Goal: Go to known website: Access a specific website the user already knows

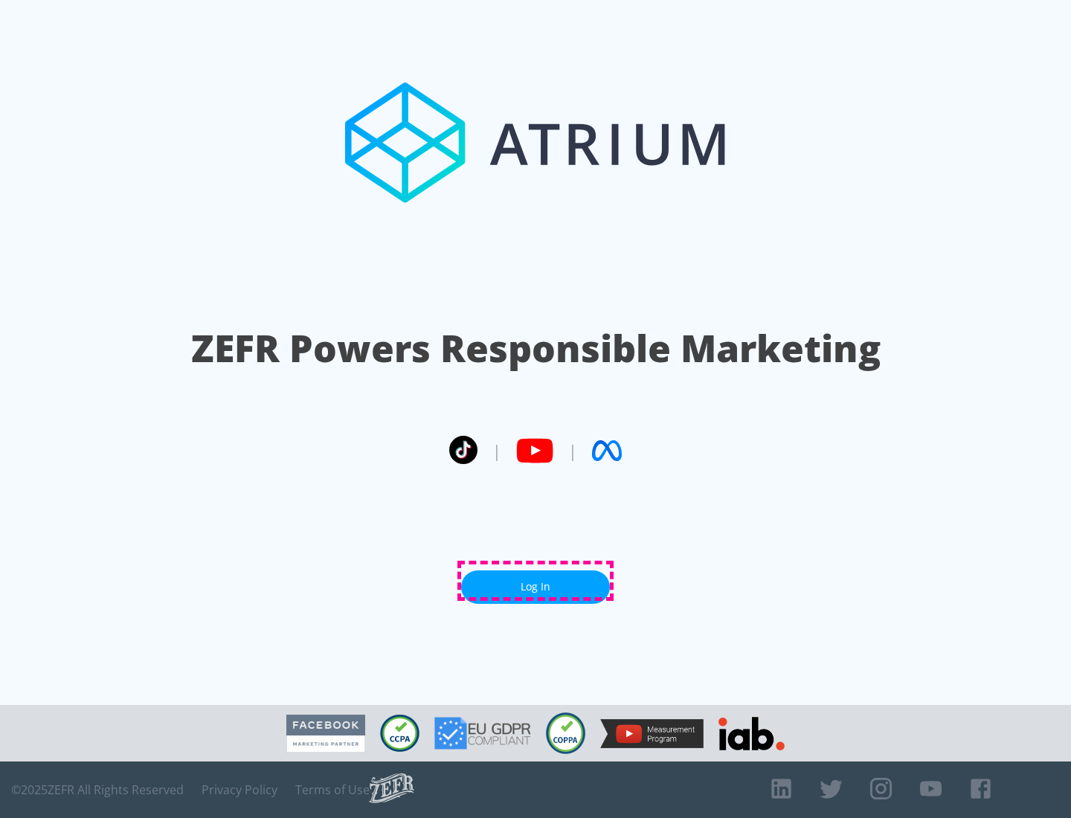
click at [536, 581] on link "Log In" at bounding box center [535, 587] width 149 height 33
